Goal: Find specific page/section: Find specific page/section

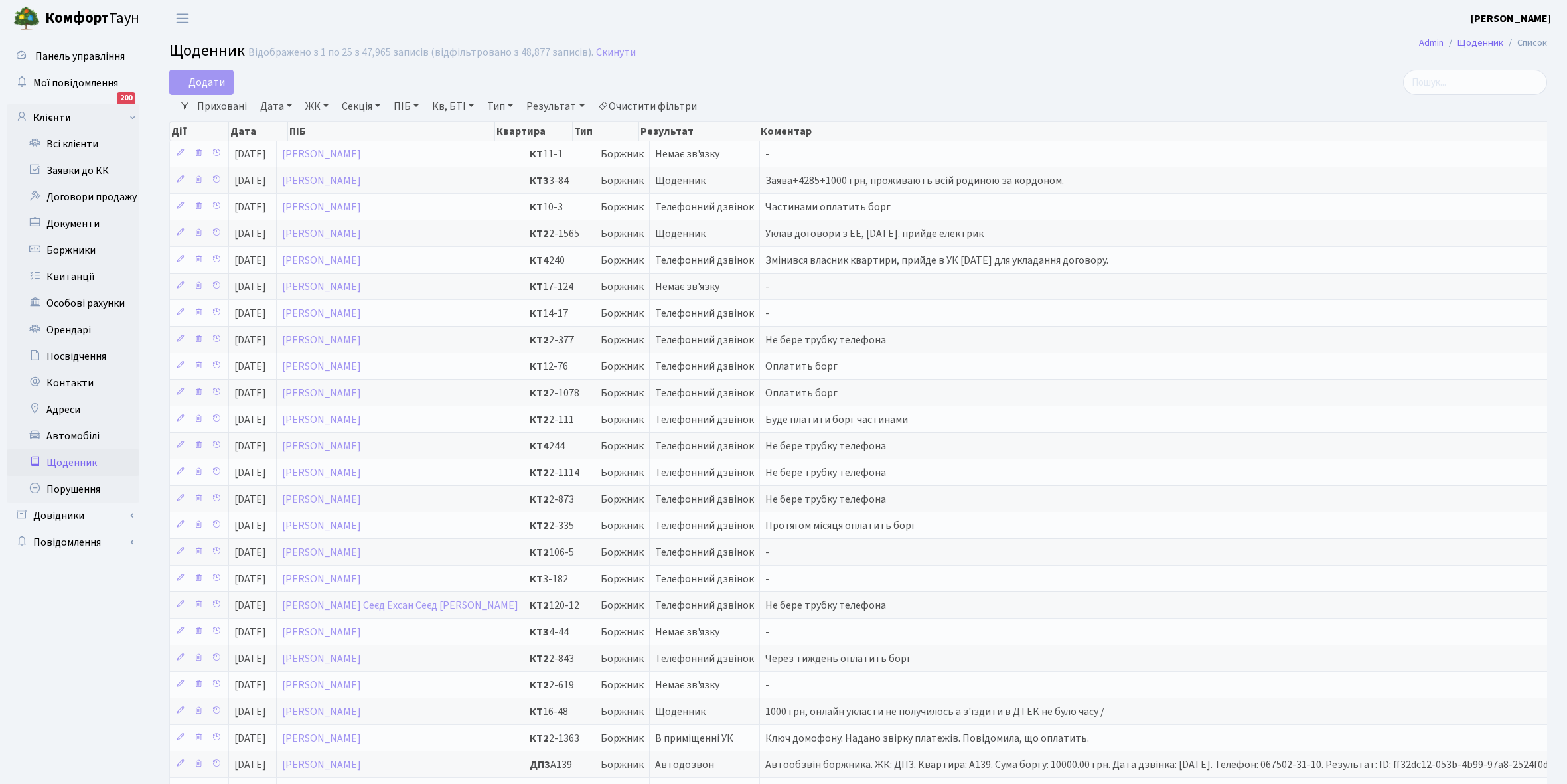
select select "25"
click at [58, 459] on link "Щоденник" at bounding box center [73, 463] width 133 height 26
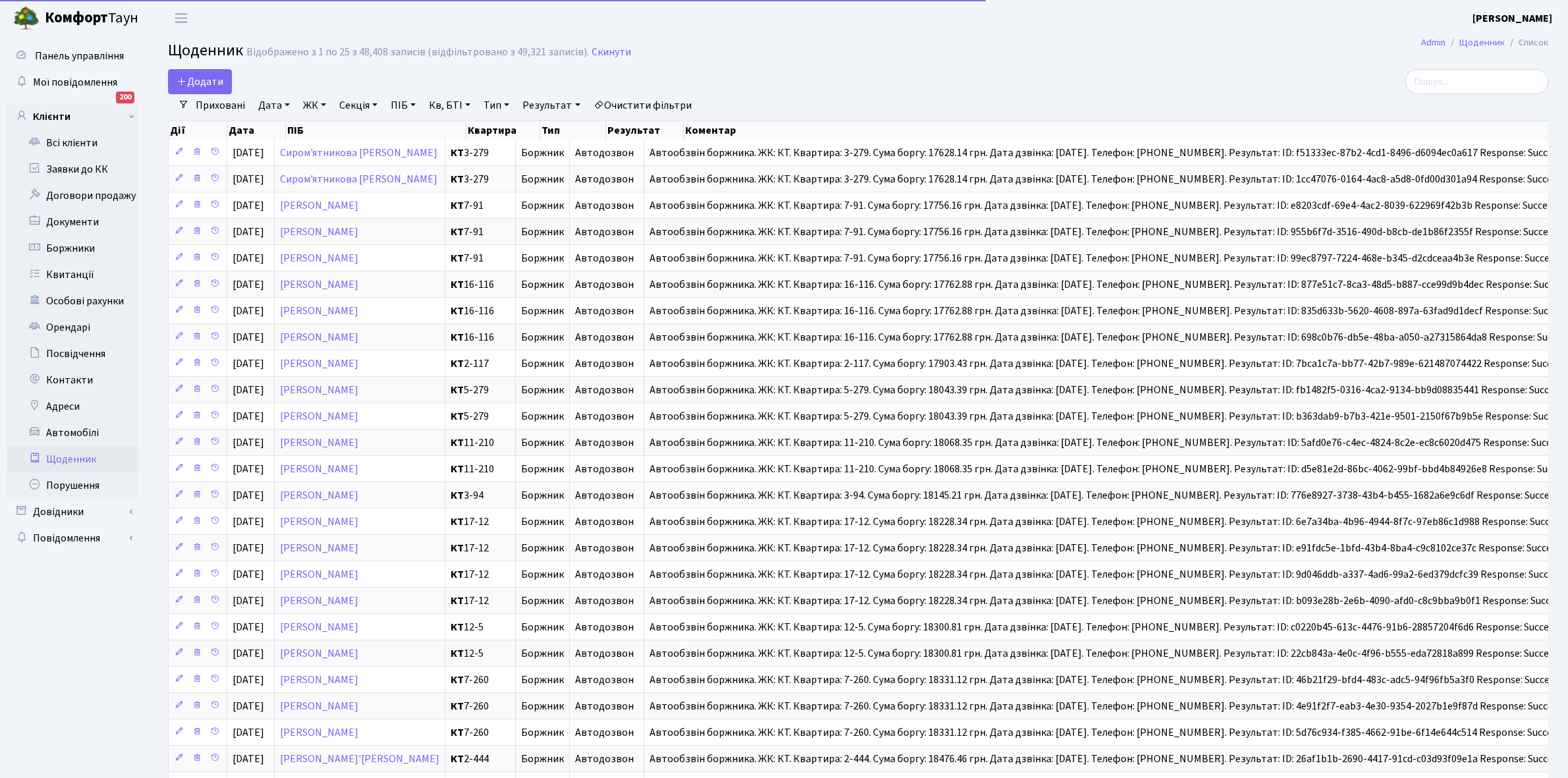
select select "25"
click at [224, 101] on link "Приховані" at bounding box center [220, 105] width 60 height 22
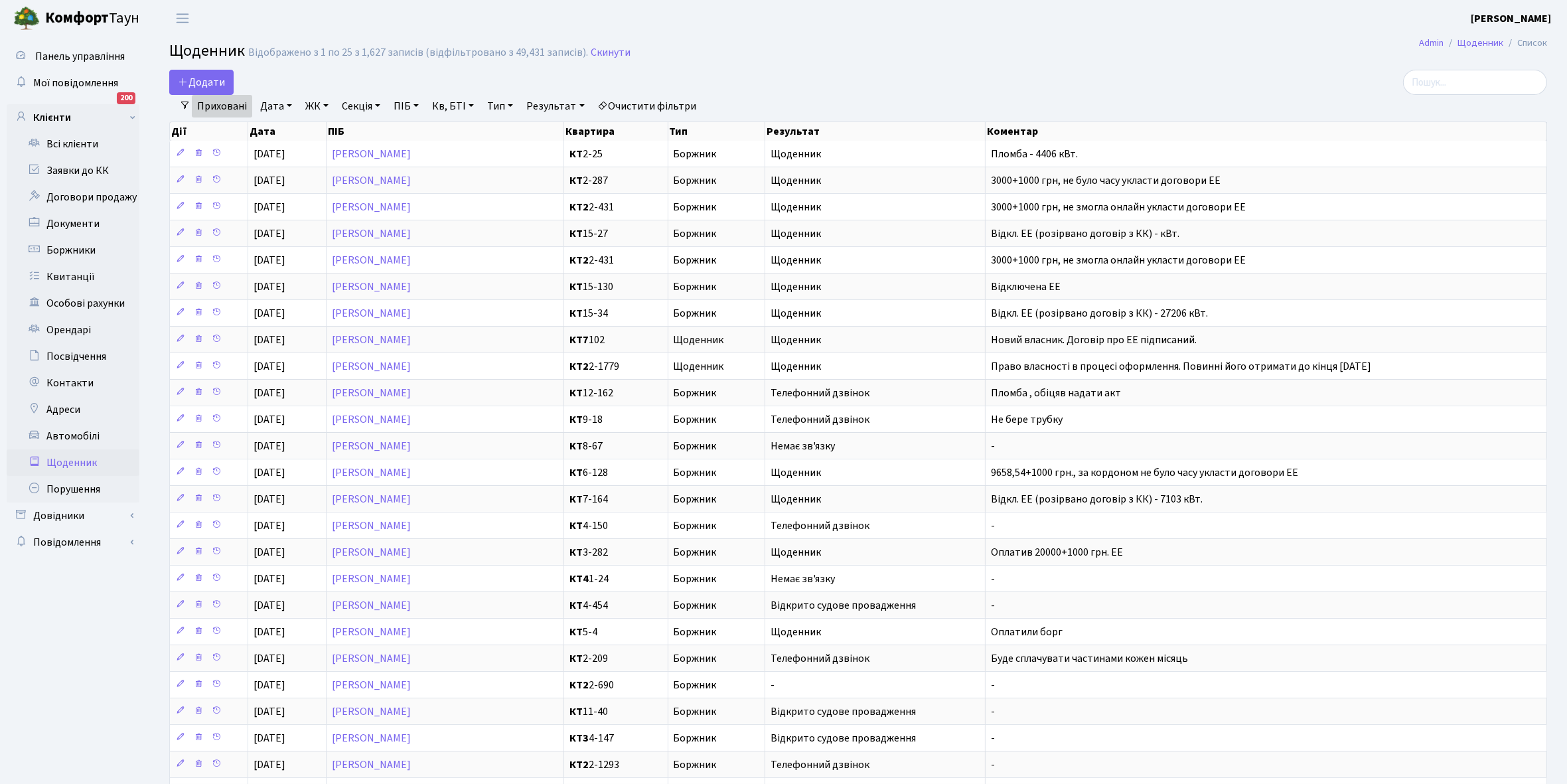
click at [226, 102] on link "Приховані" at bounding box center [221, 106] width 60 height 22
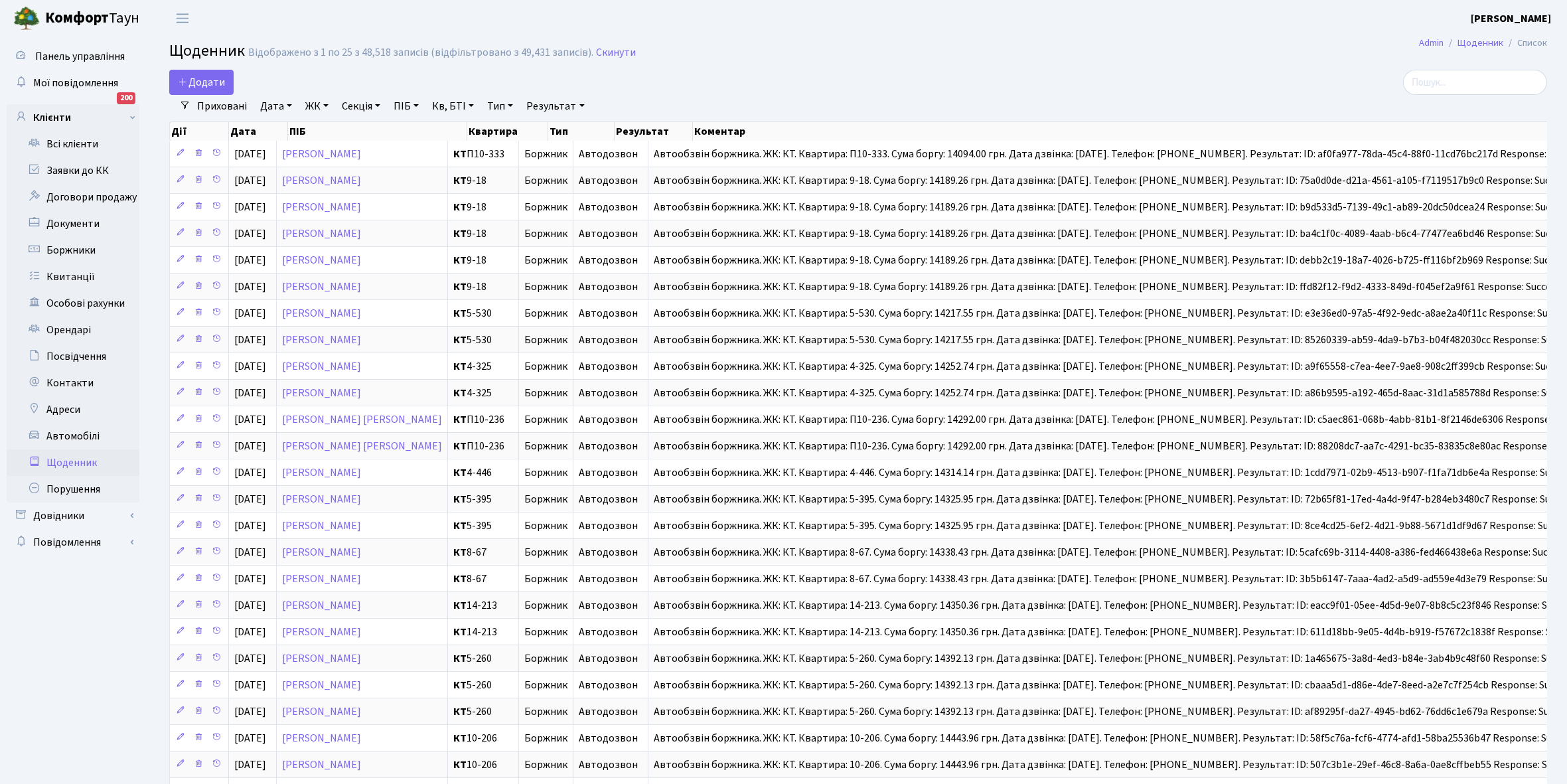
click at [220, 107] on link "Приховані" at bounding box center [221, 106] width 60 height 22
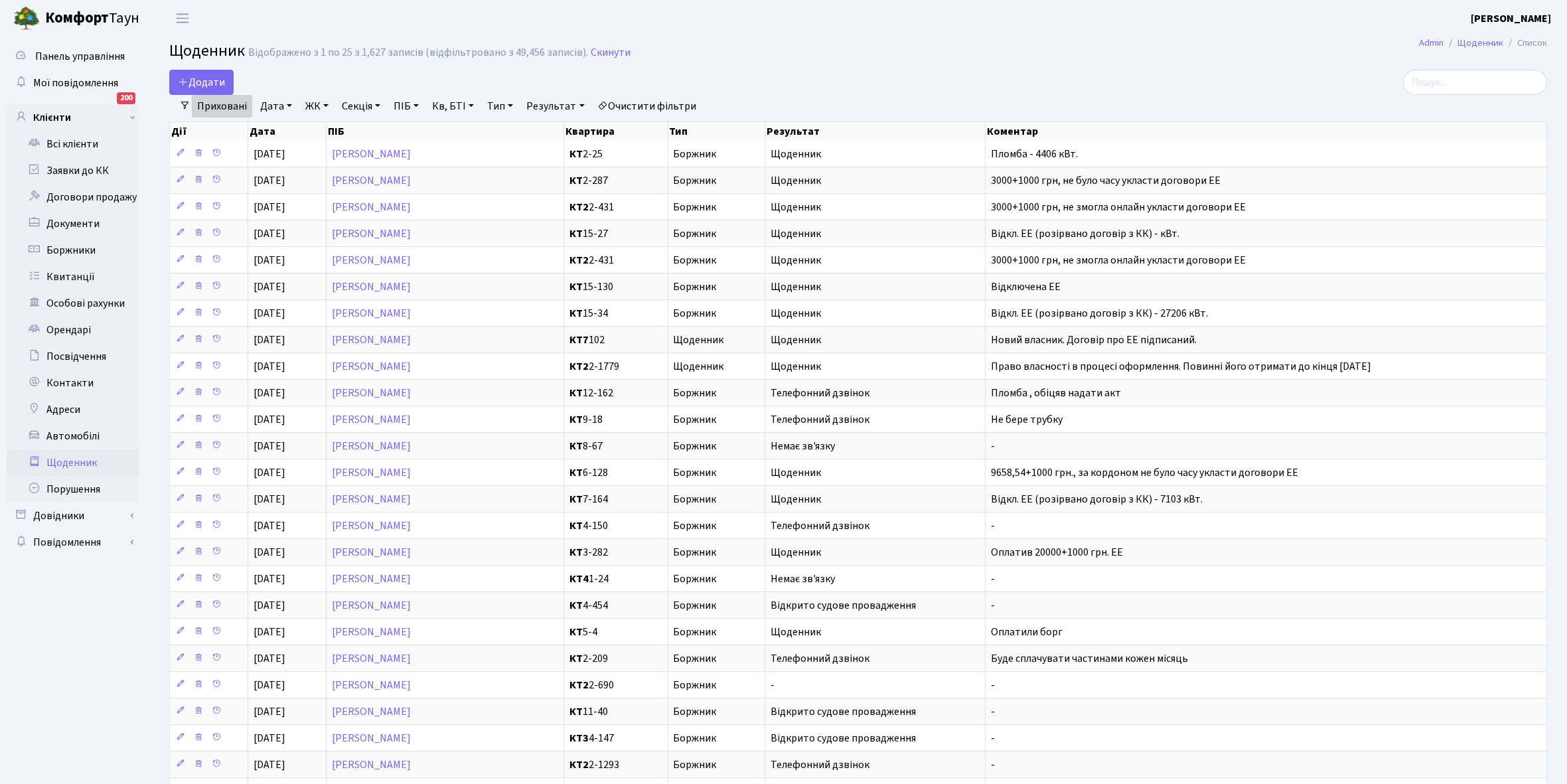
click at [220, 107] on link "Приховані" at bounding box center [221, 106] width 60 height 22
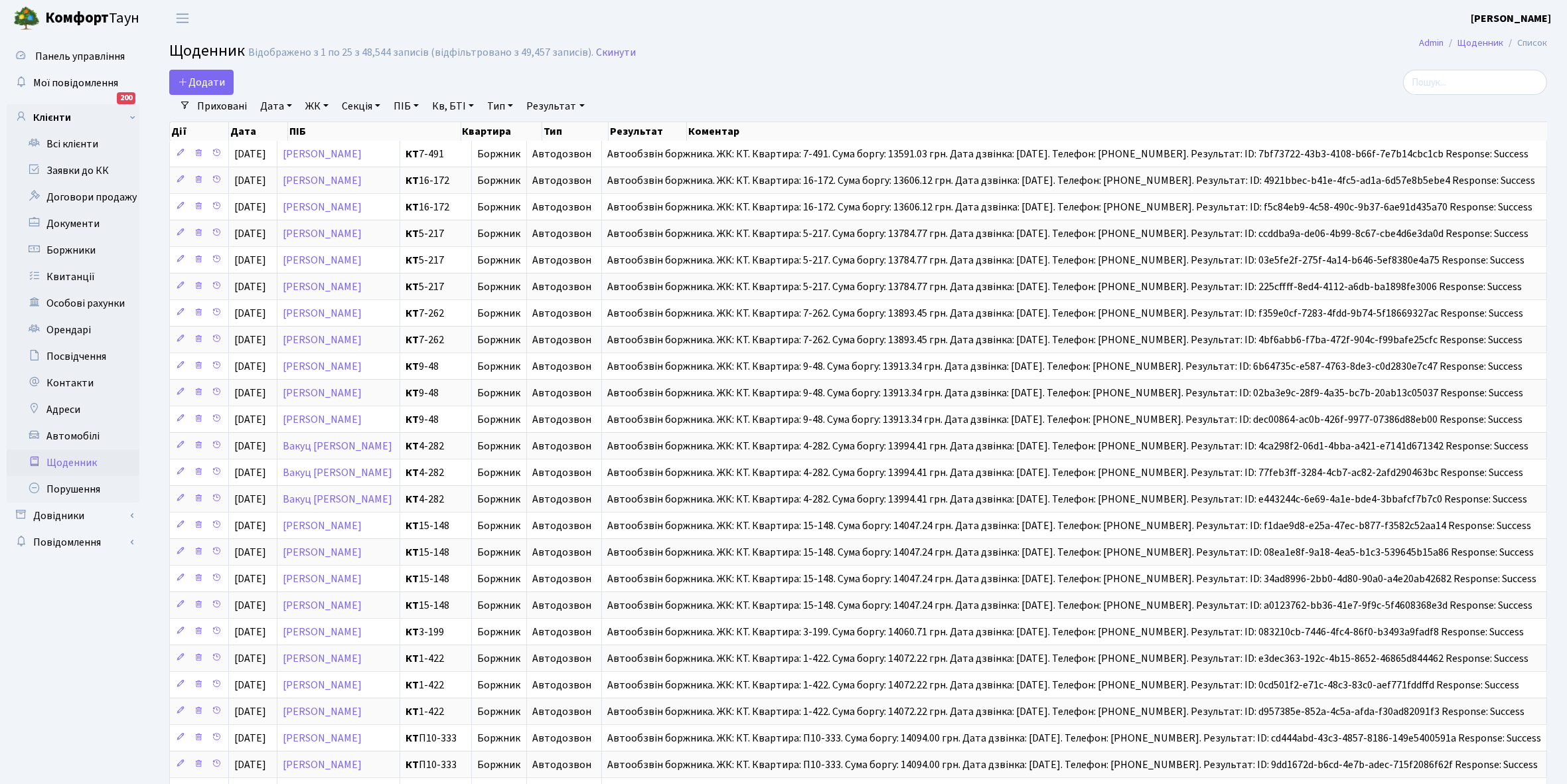
click at [324, 104] on link "ЖК" at bounding box center [317, 106] width 34 height 22
click at [128, 255] on link "Боржники" at bounding box center [73, 250] width 133 height 26
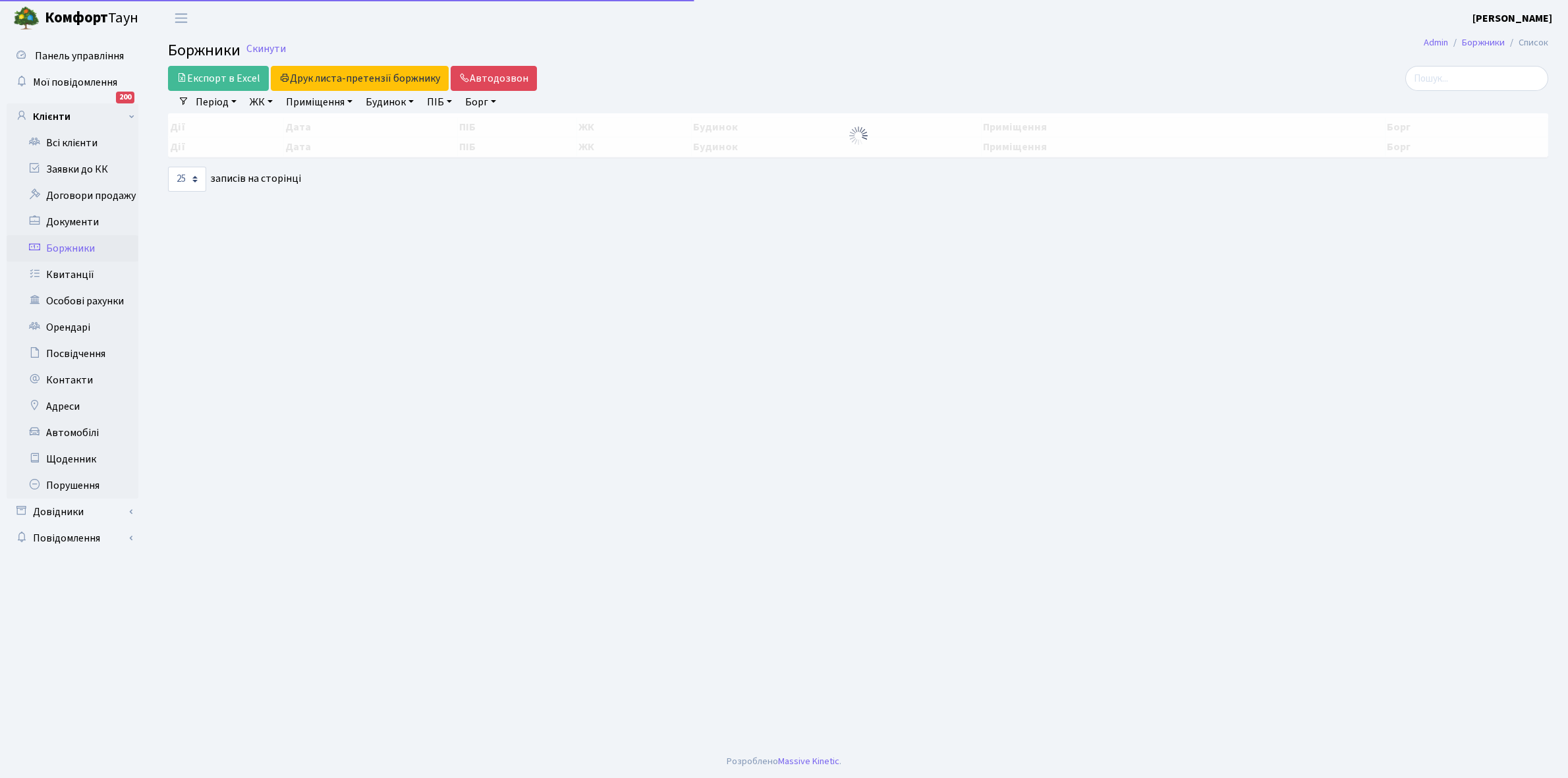
select select "25"
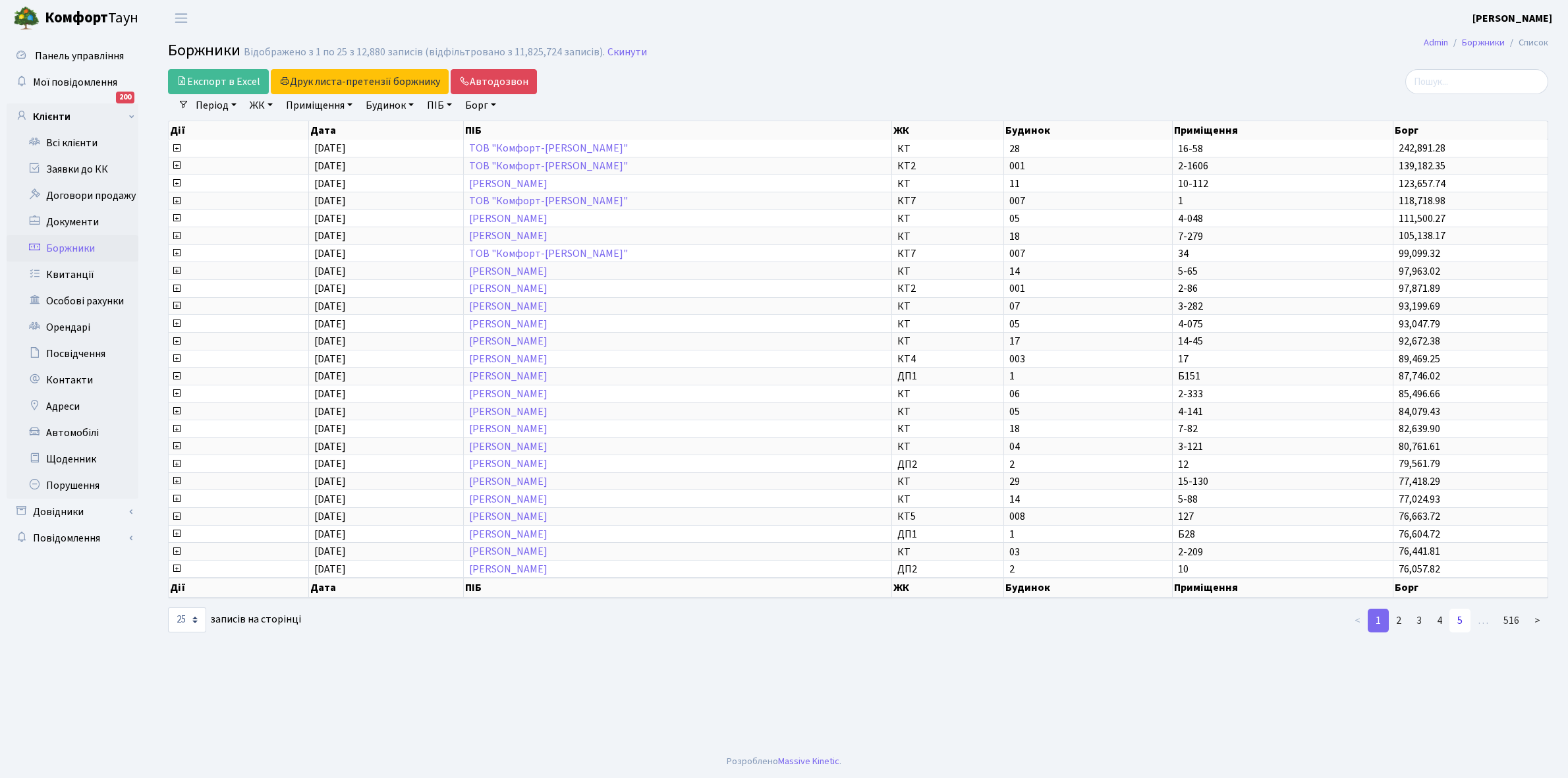
click at [1469, 610] on link "5" at bounding box center [1460, 620] width 21 height 24
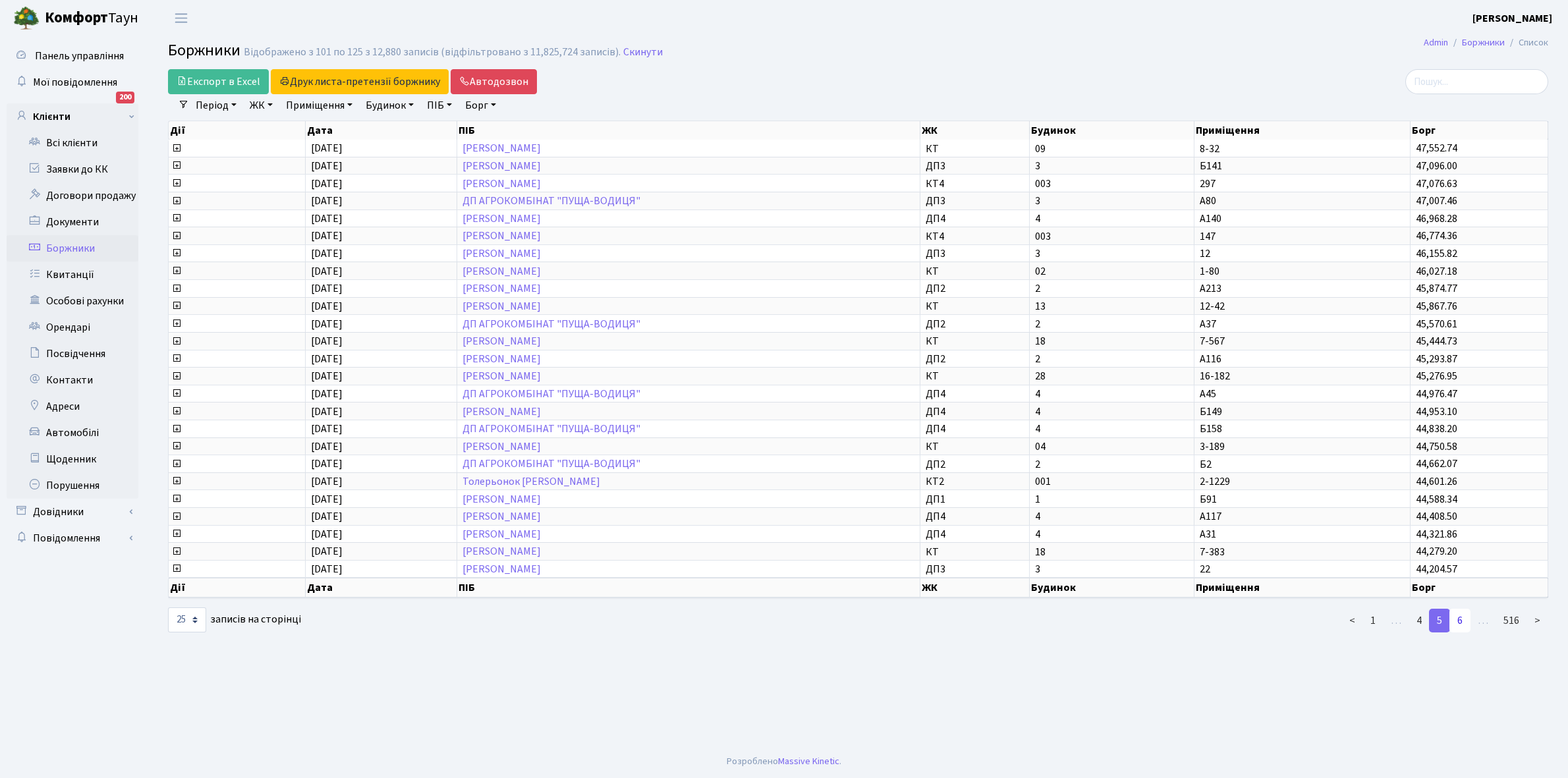
click at [1461, 610] on link "6" at bounding box center [1460, 620] width 21 height 24
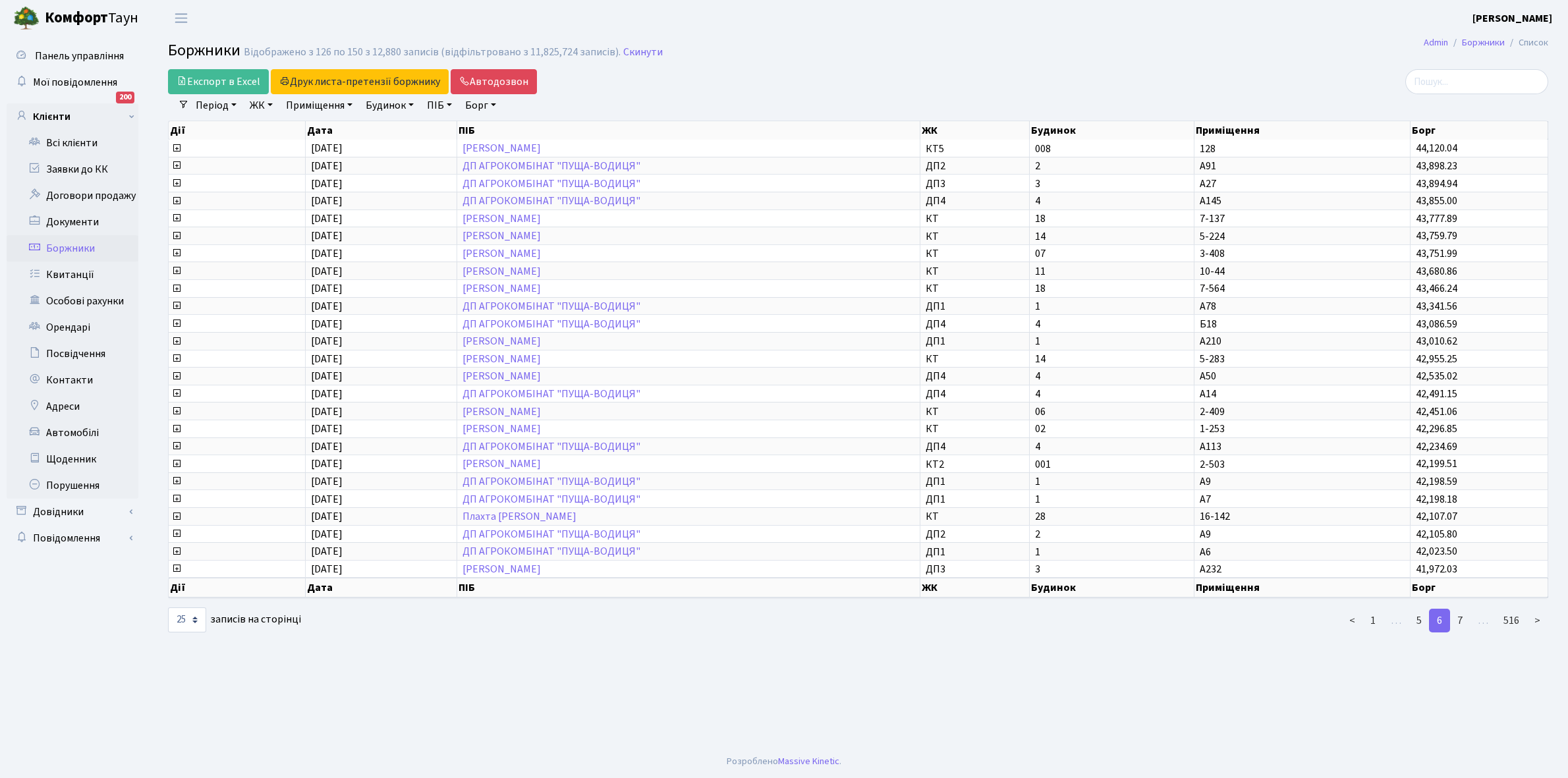
click at [1461, 610] on link "7" at bounding box center [1460, 620] width 21 height 24
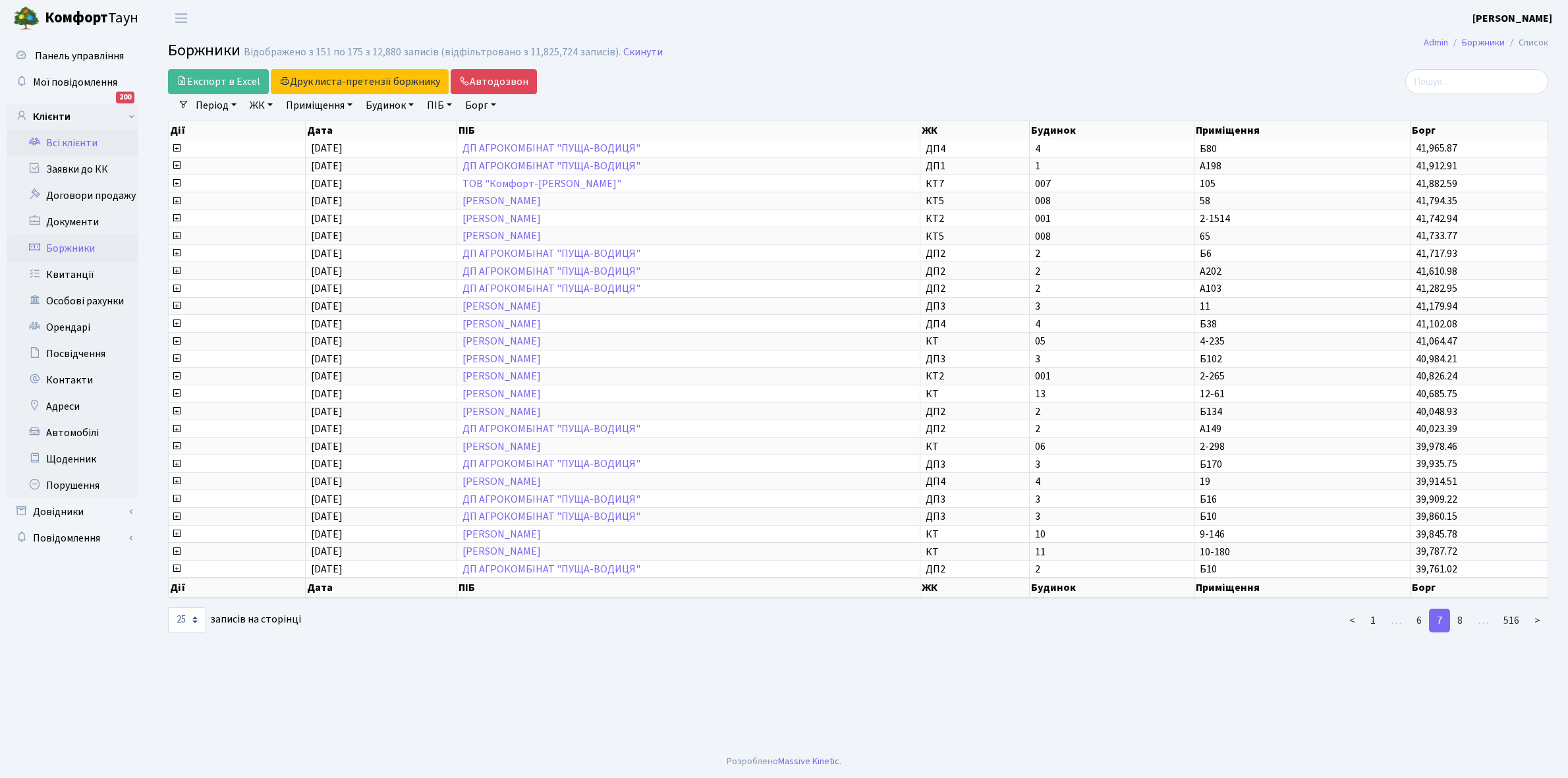
click at [76, 142] on link "Всі клієнти" at bounding box center [72, 143] width 132 height 26
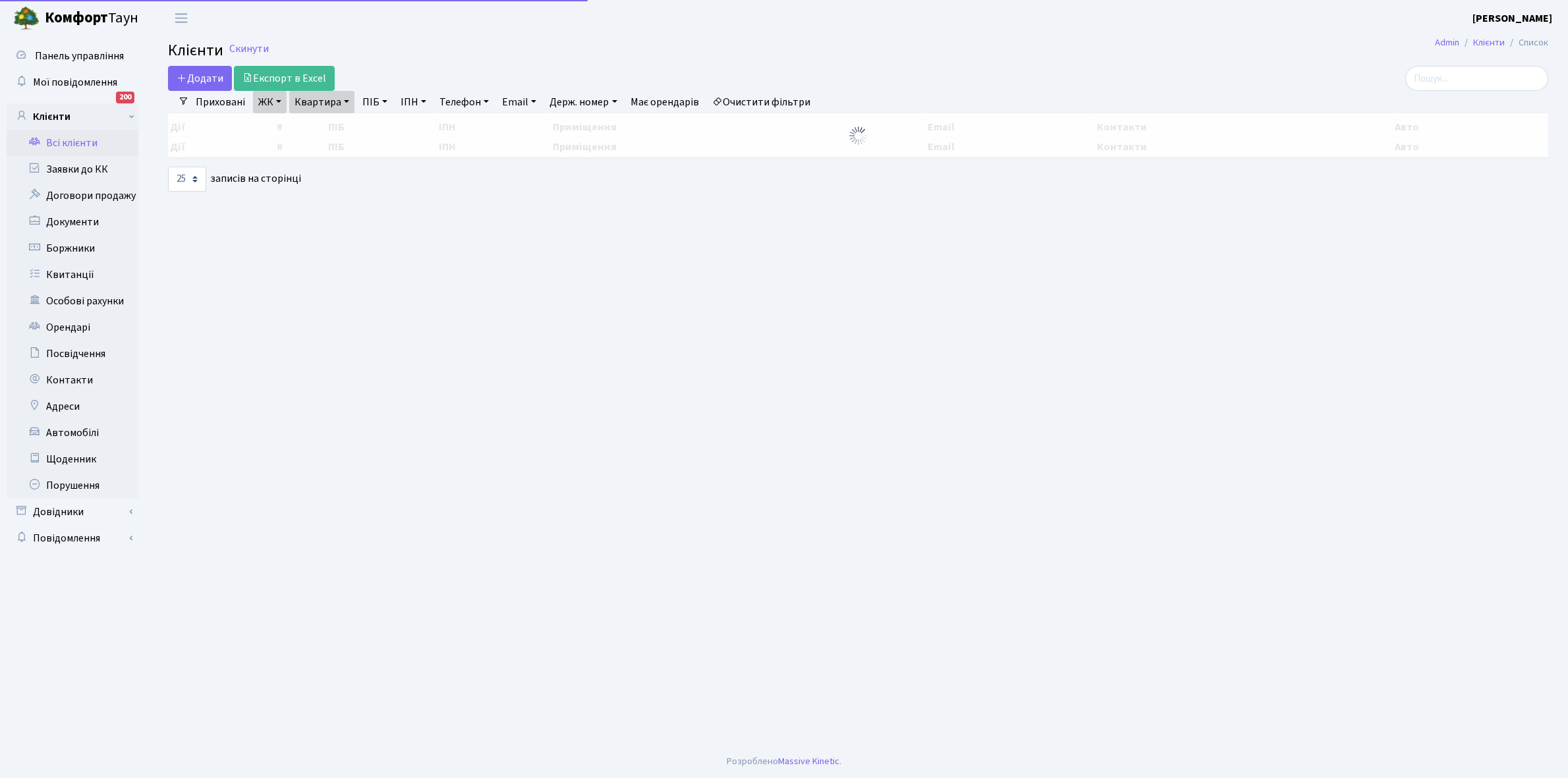
select select "25"
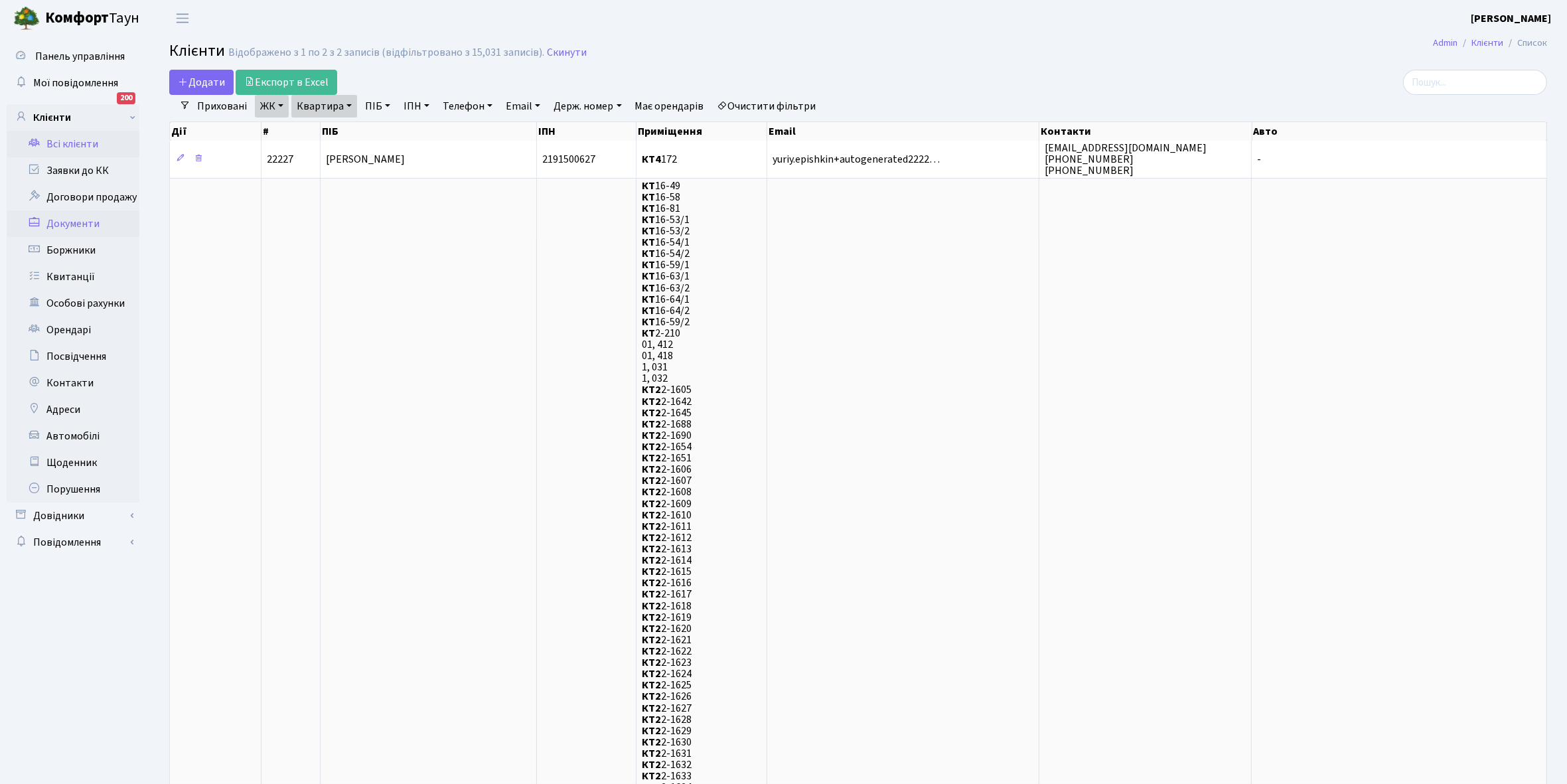
click at [79, 224] on link "Документи" at bounding box center [73, 224] width 133 height 26
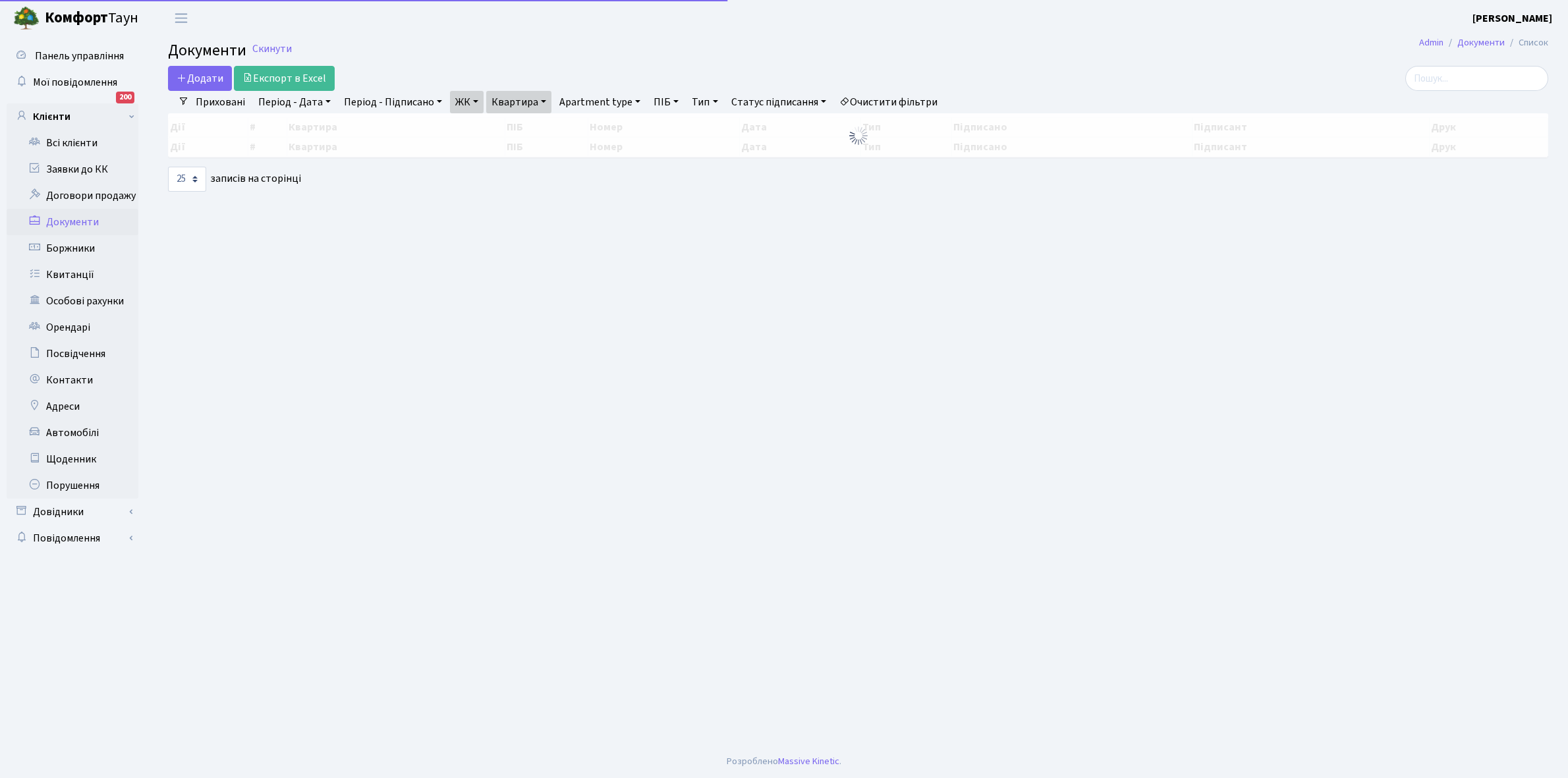
select select "25"
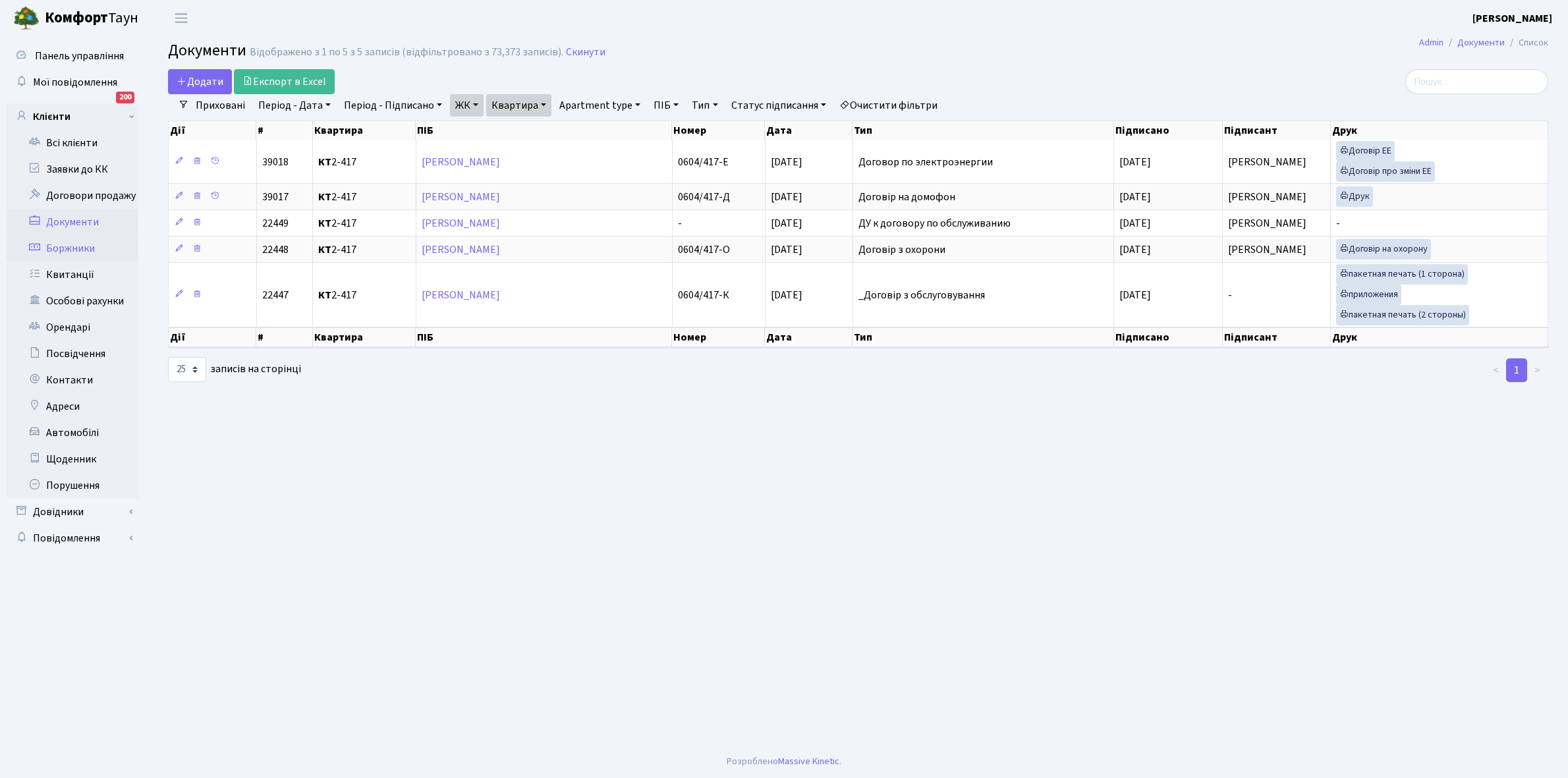
click at [80, 251] on link "Боржники" at bounding box center [72, 248] width 132 height 26
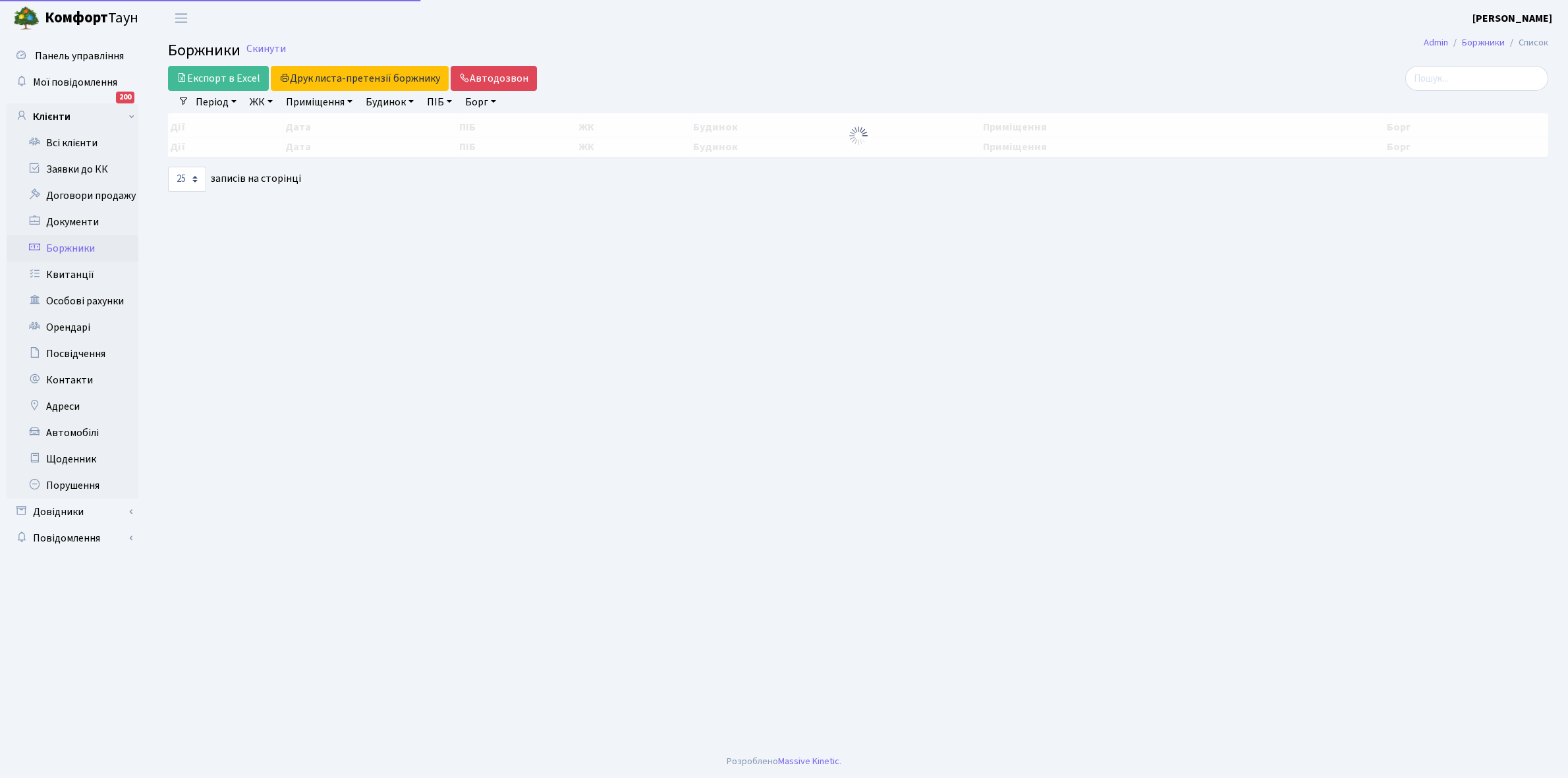
select select "25"
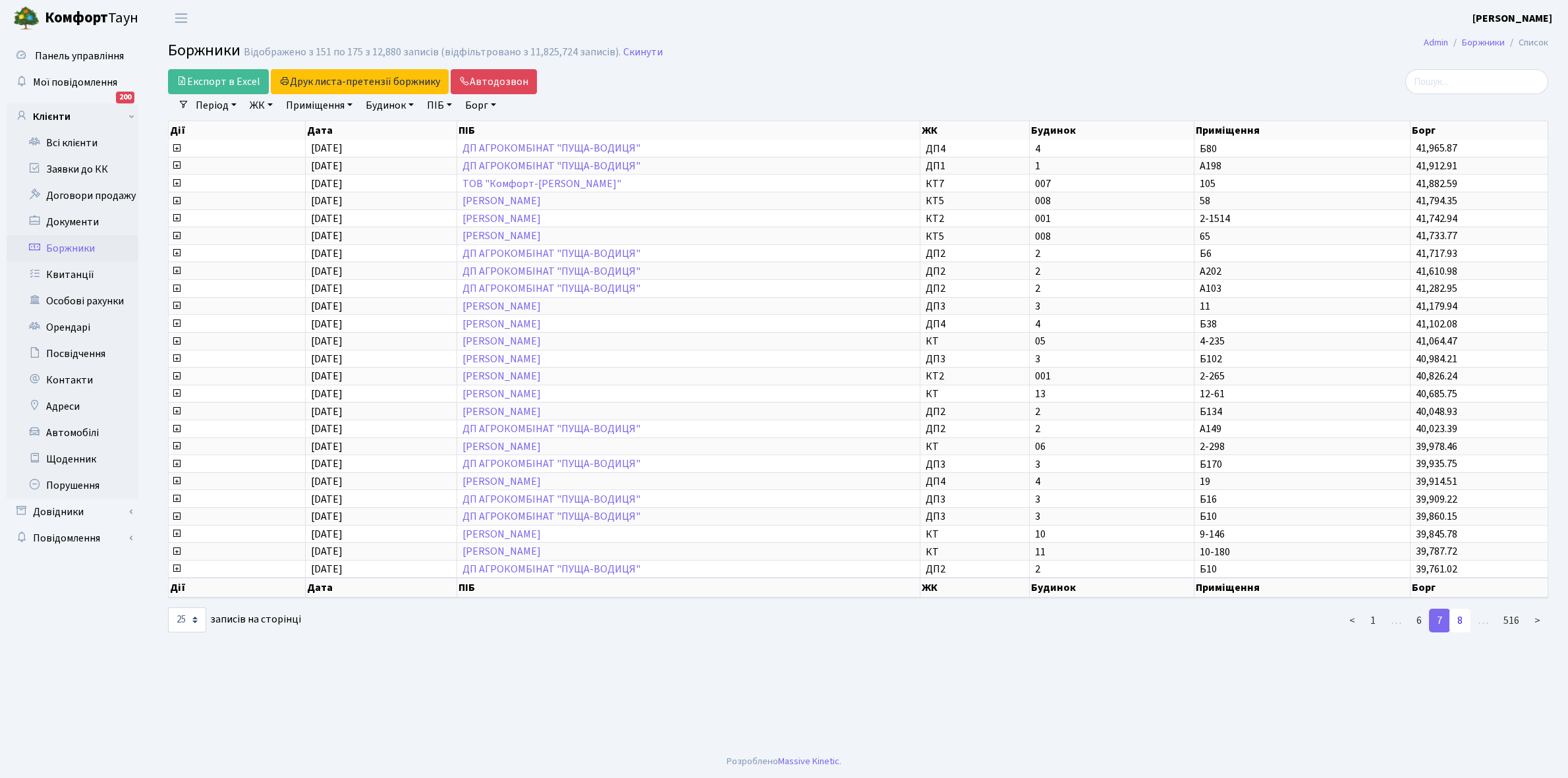
click at [1459, 611] on link "8" at bounding box center [1460, 620] width 21 height 24
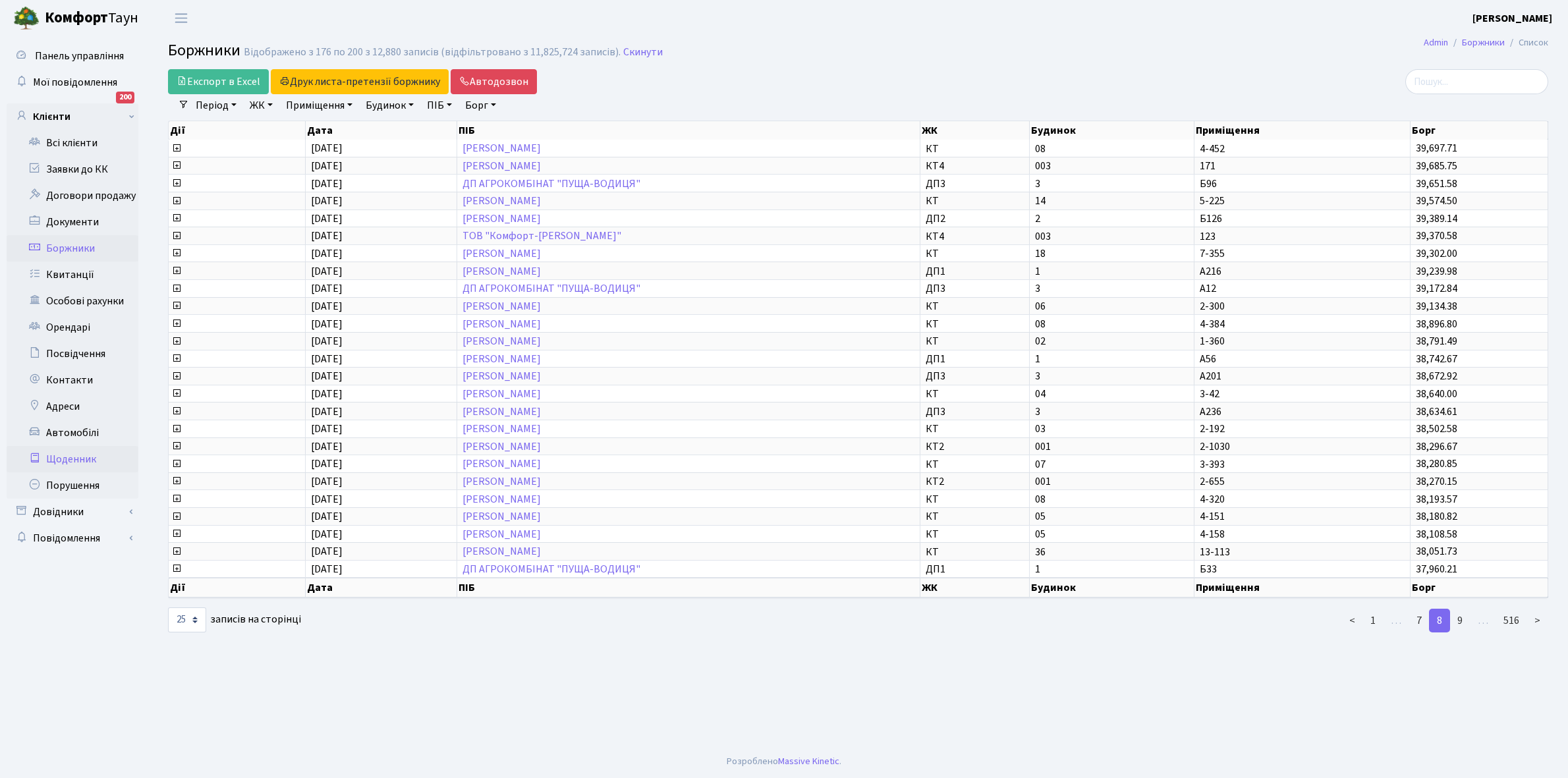
click at [66, 458] on link "Щоденник" at bounding box center [72, 459] width 132 height 26
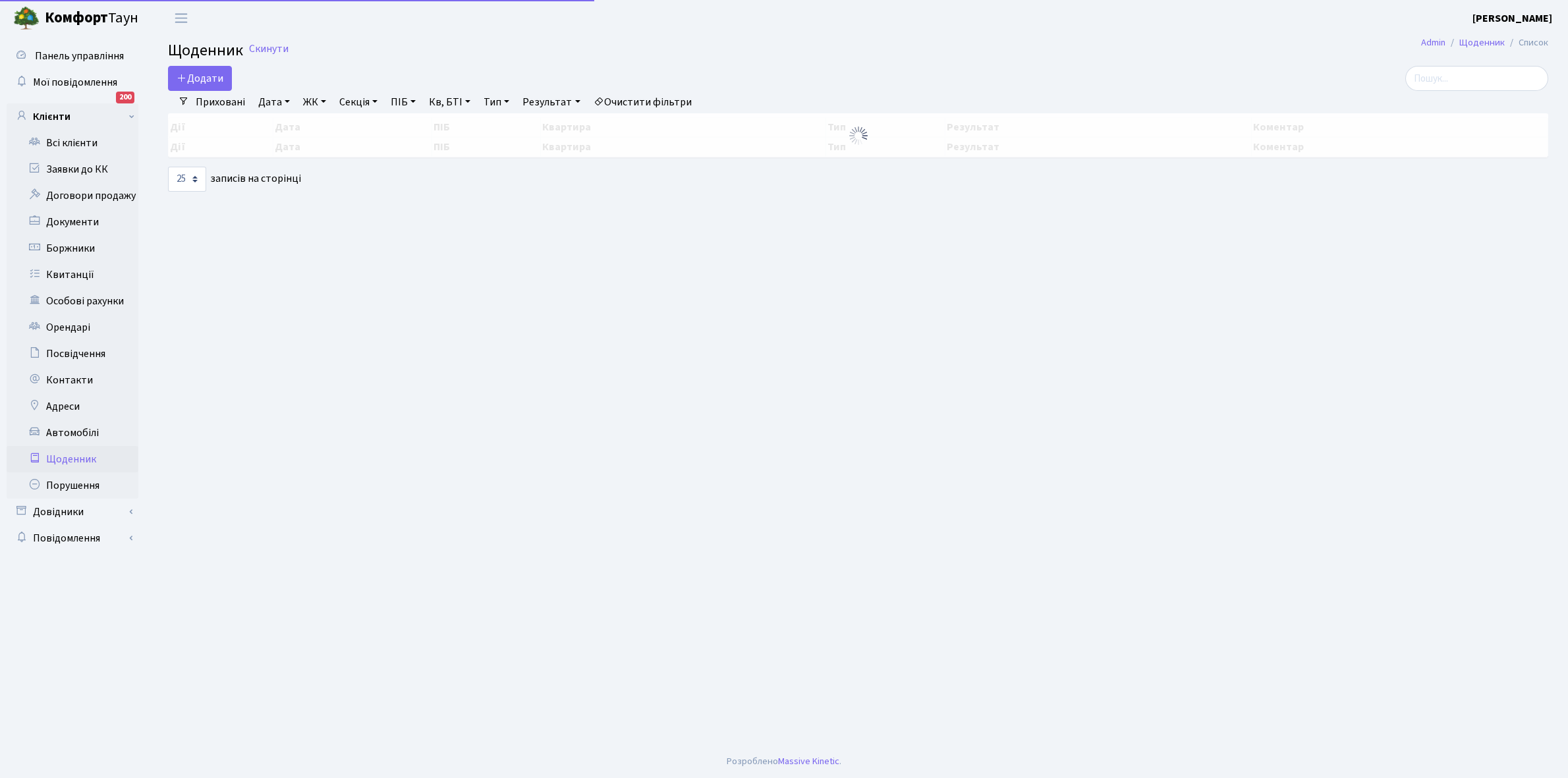
select select "25"
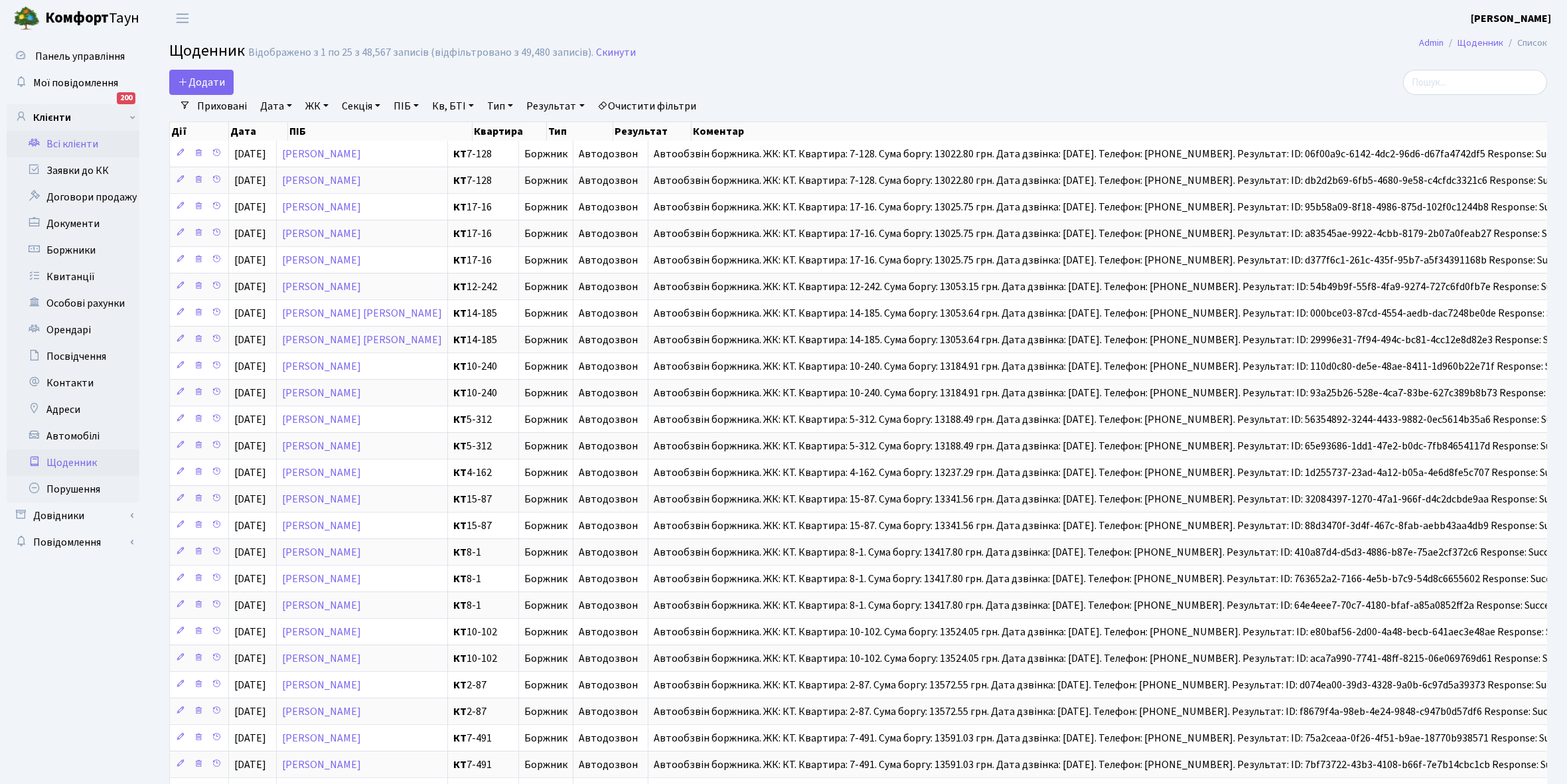
click at [75, 144] on link "Всі клієнти" at bounding box center [73, 144] width 133 height 26
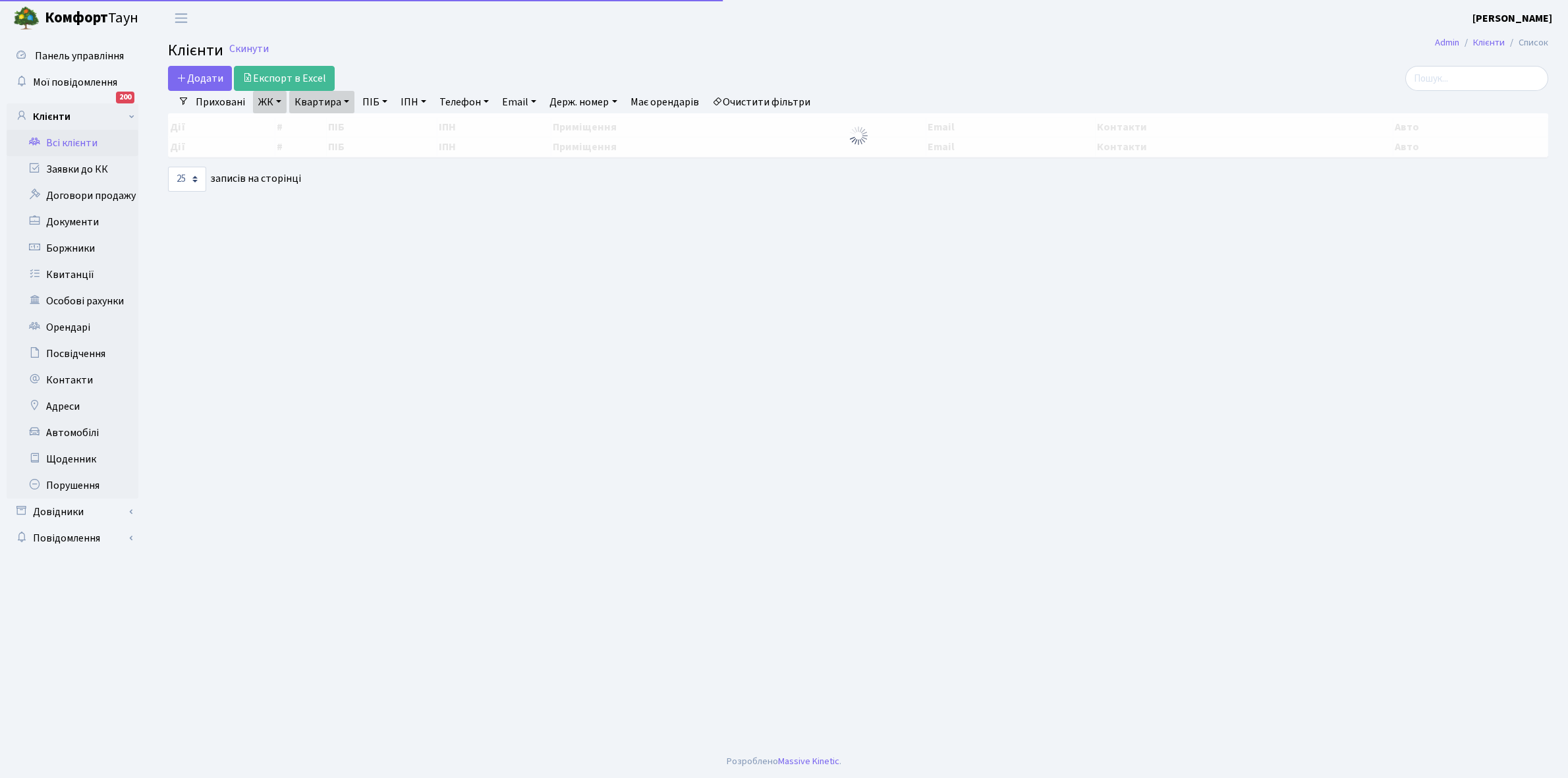
select select "25"
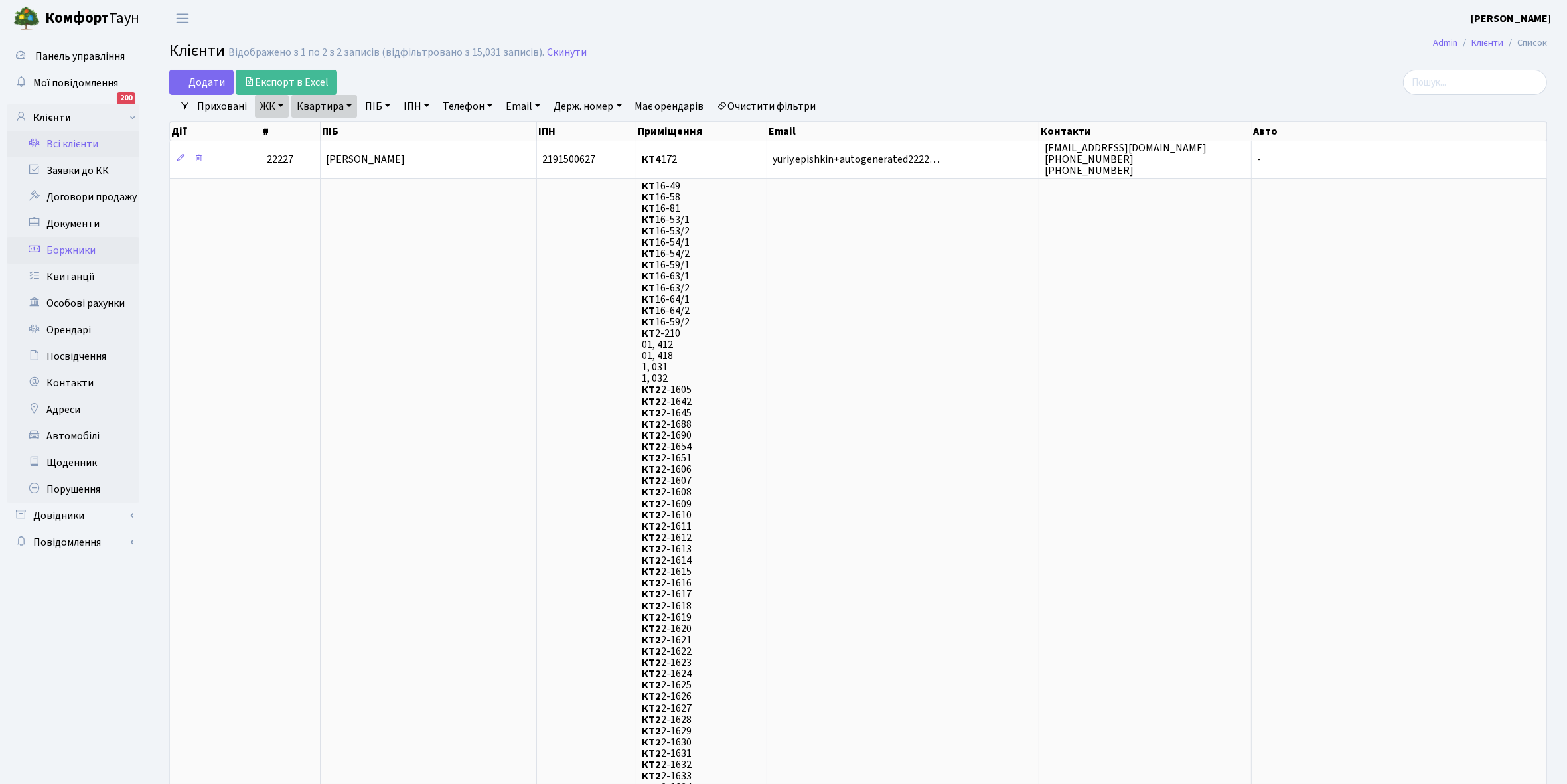
click at [81, 249] on link "Боржники" at bounding box center [73, 250] width 133 height 26
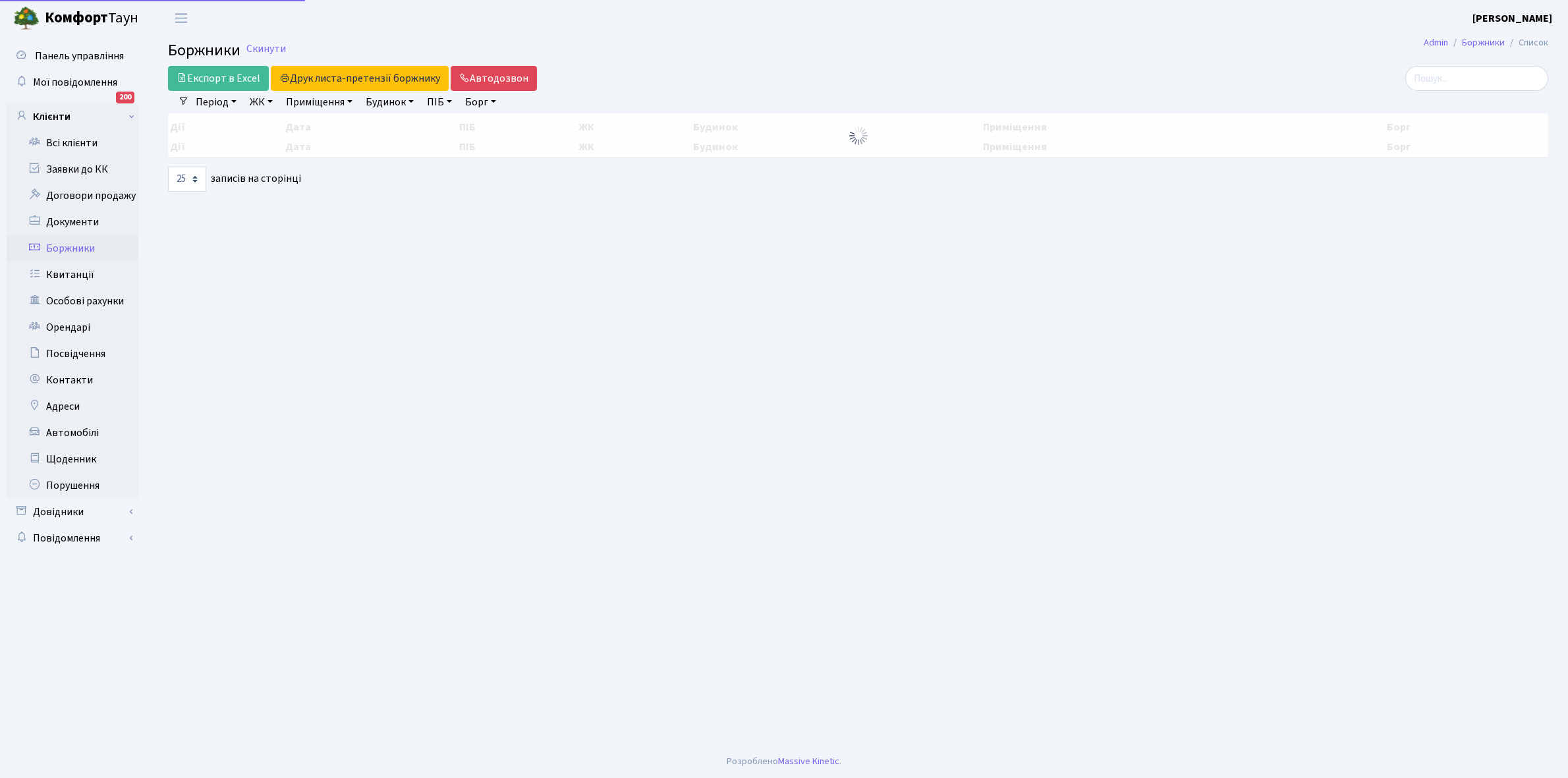
select select "25"
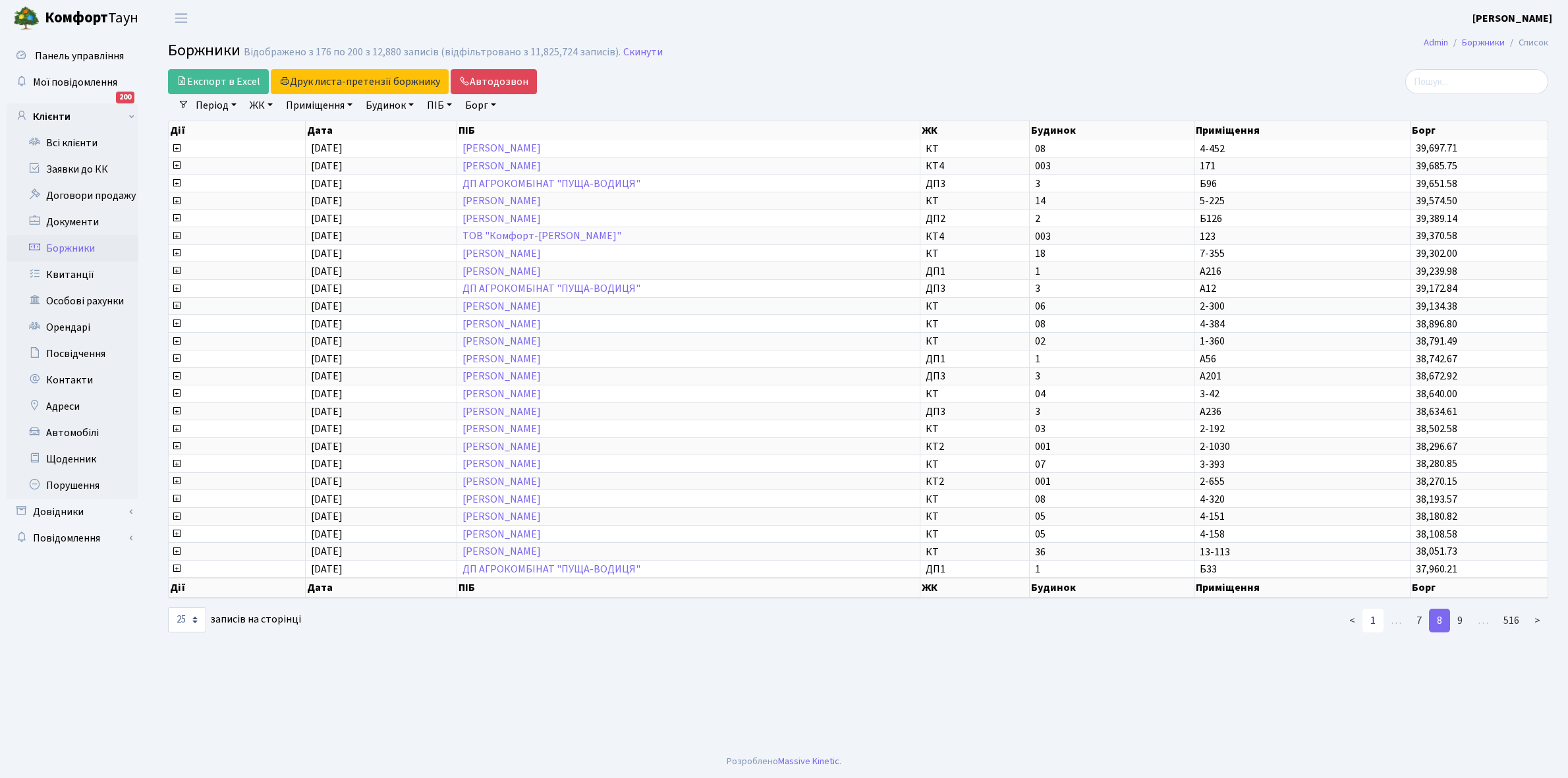
click at [1369, 608] on link "1" at bounding box center [1373, 620] width 21 height 24
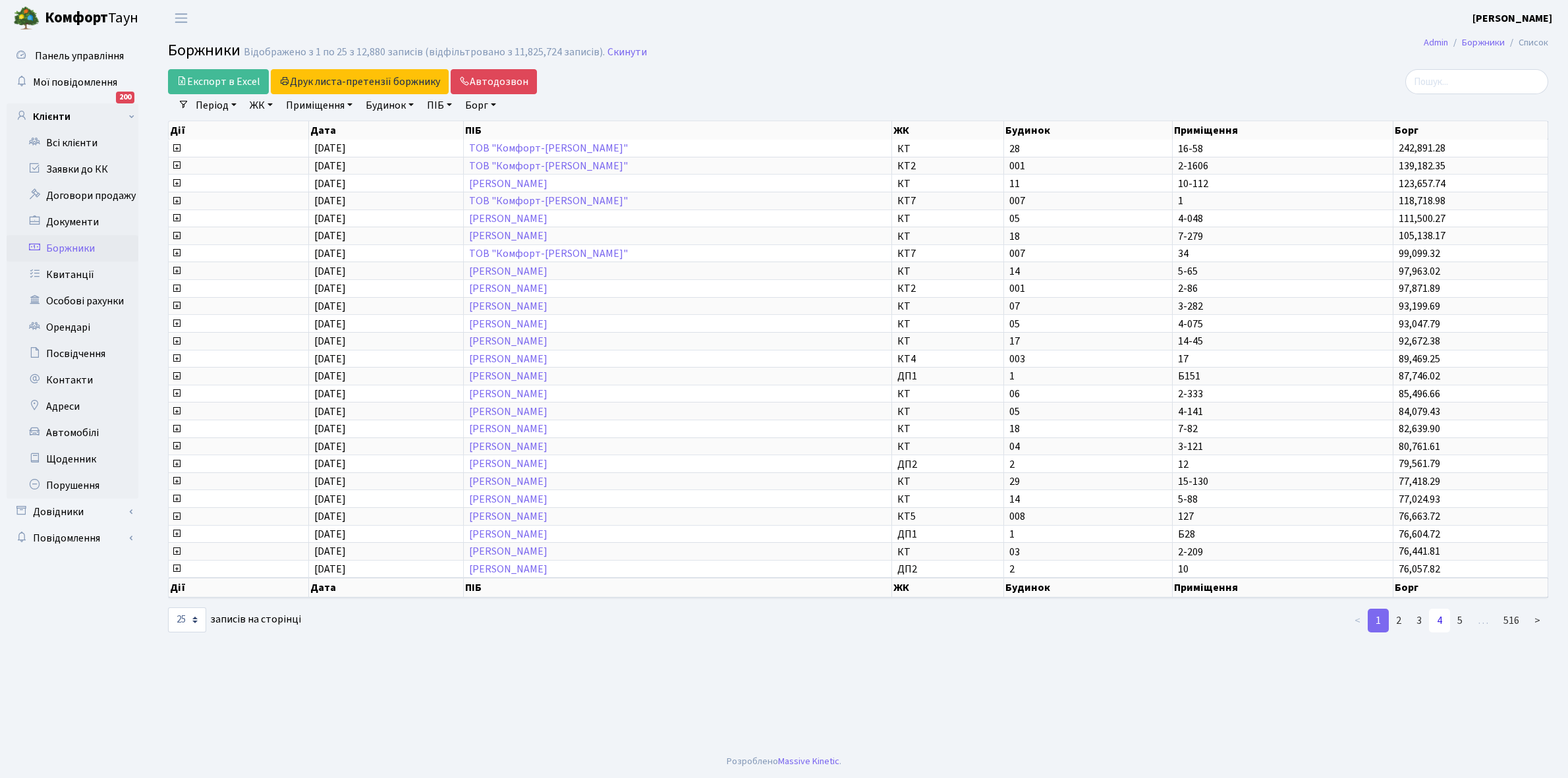
click at [1441, 609] on link "4" at bounding box center [1439, 620] width 21 height 24
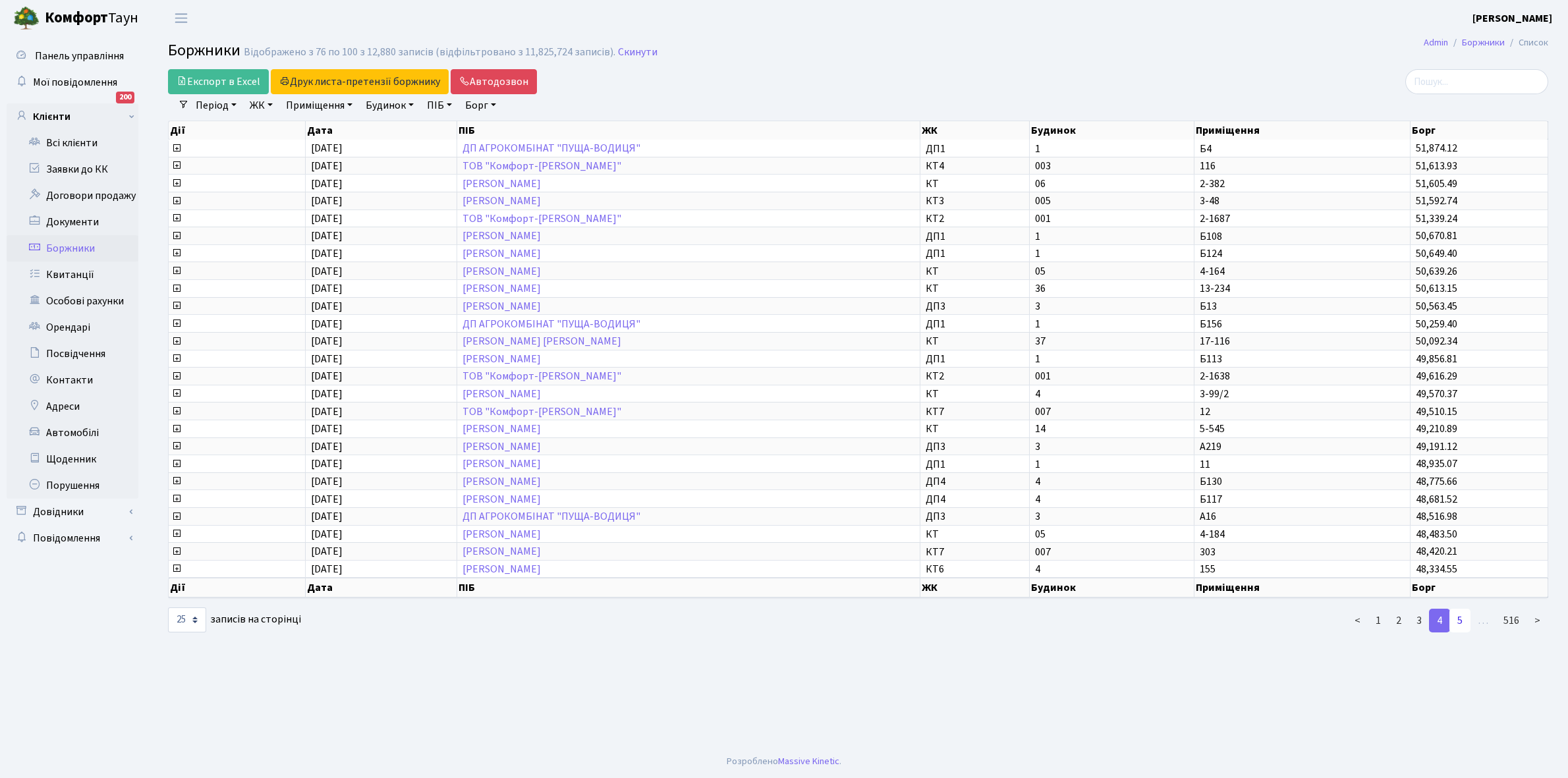
click at [1470, 611] on link "5" at bounding box center [1460, 620] width 21 height 24
